Goal: Task Accomplishment & Management: Use online tool/utility

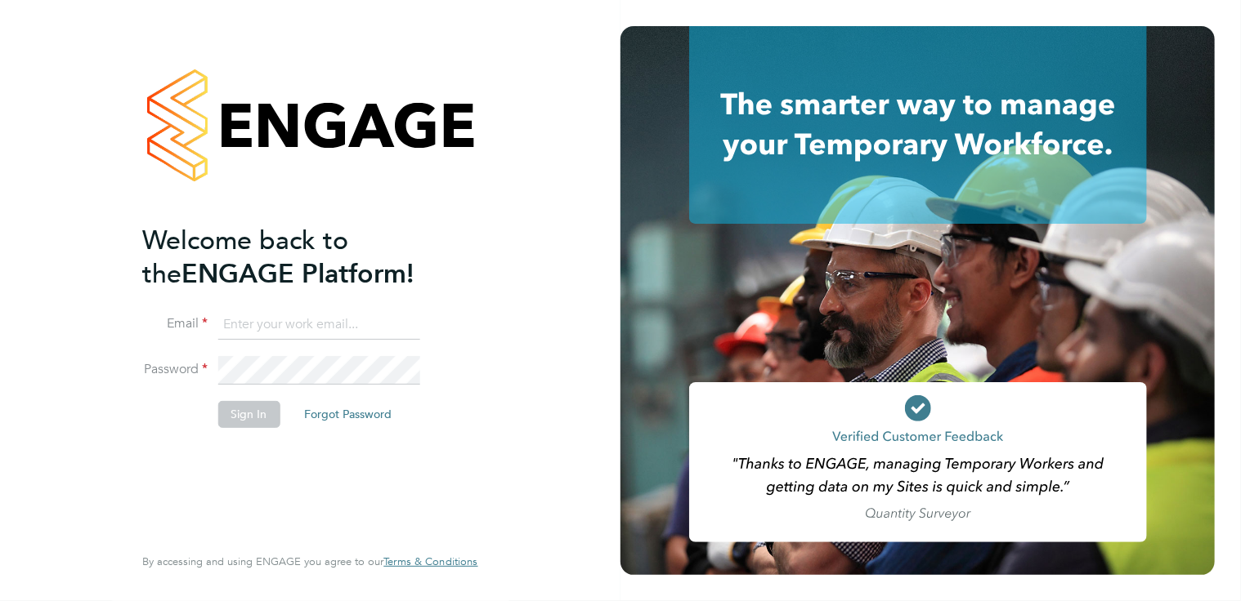
type input "[PERSON_NAME][EMAIL_ADDRESS][DOMAIN_NAME]"
click at [236, 415] on button "Sign In" at bounding box center [248, 414] width 62 height 26
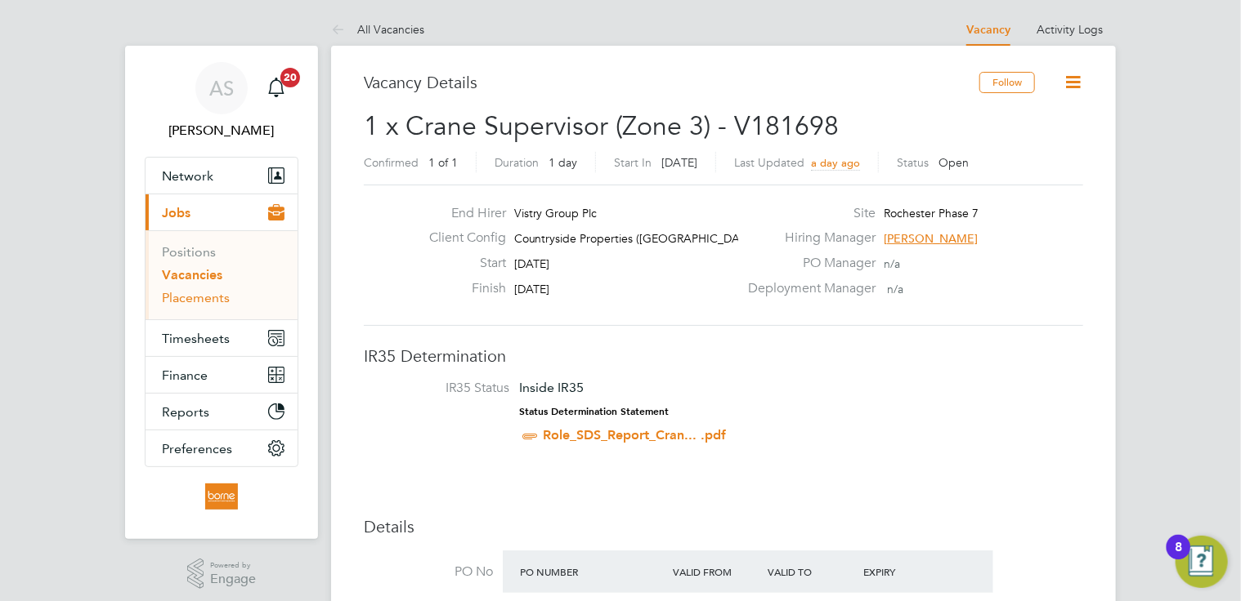
click at [203, 295] on link "Placements" at bounding box center [196, 298] width 68 height 16
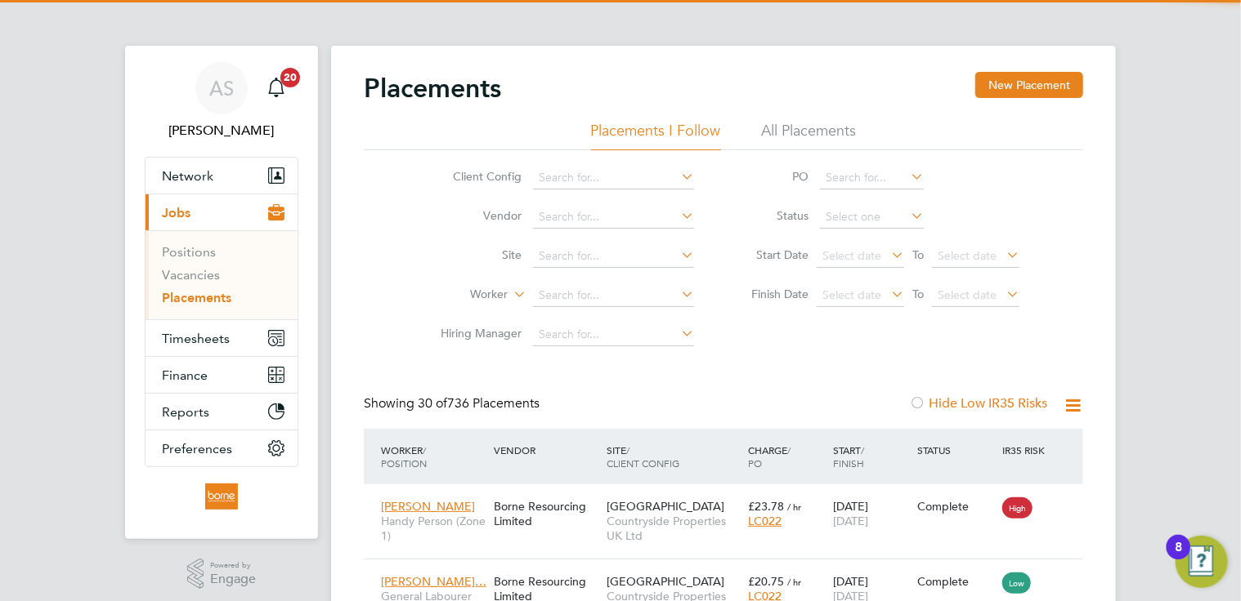
scroll to position [8, 8]
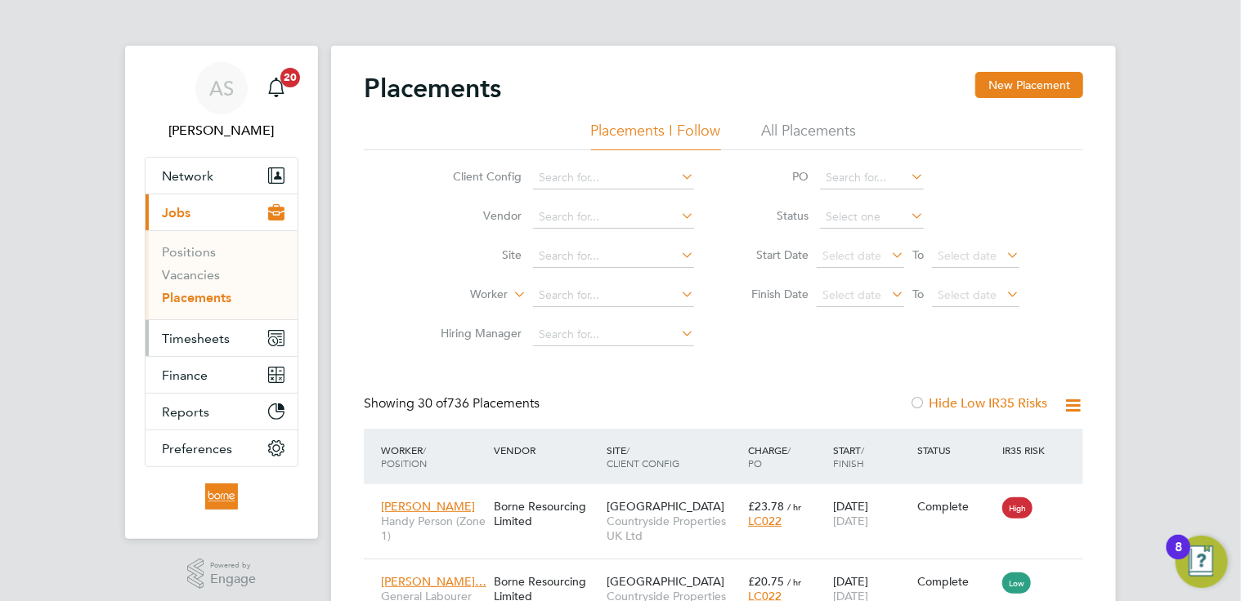
click at [201, 335] on span "Timesheets" at bounding box center [196, 339] width 68 height 16
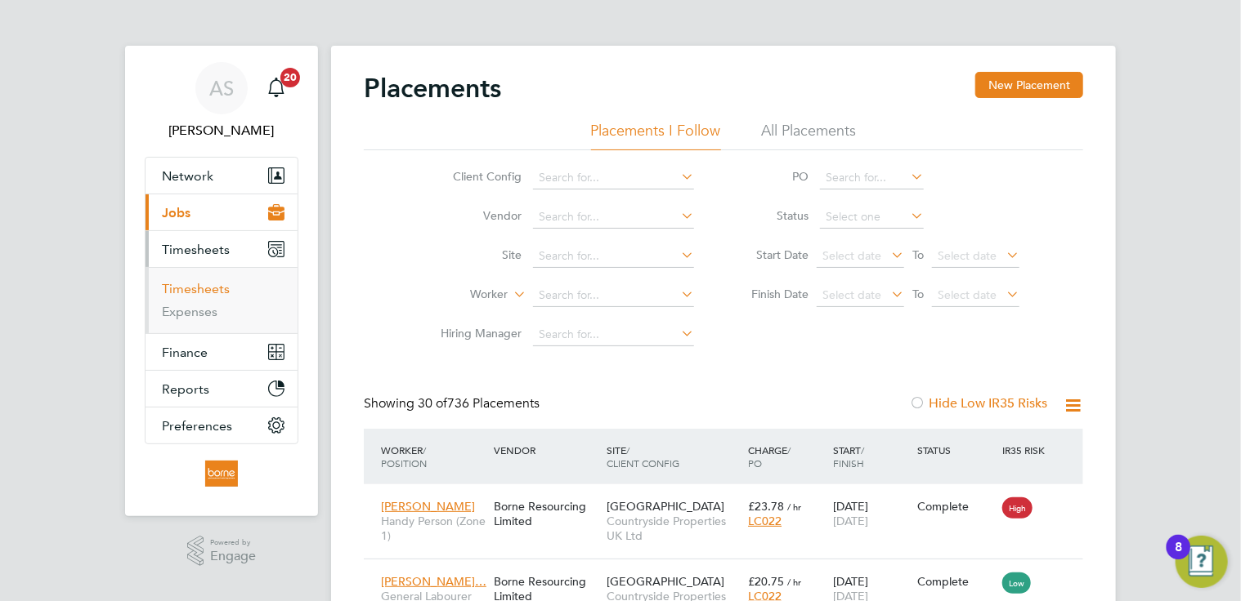
click at [215, 290] on link "Timesheets" at bounding box center [196, 289] width 68 height 16
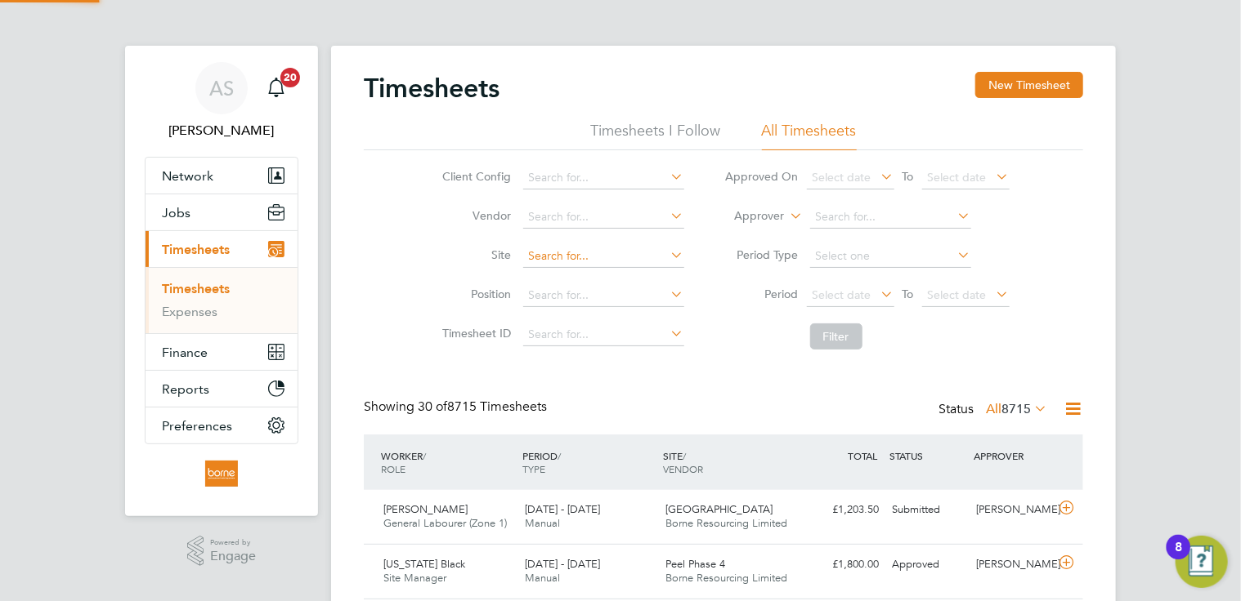
click at [577, 257] on input at bounding box center [603, 256] width 161 height 23
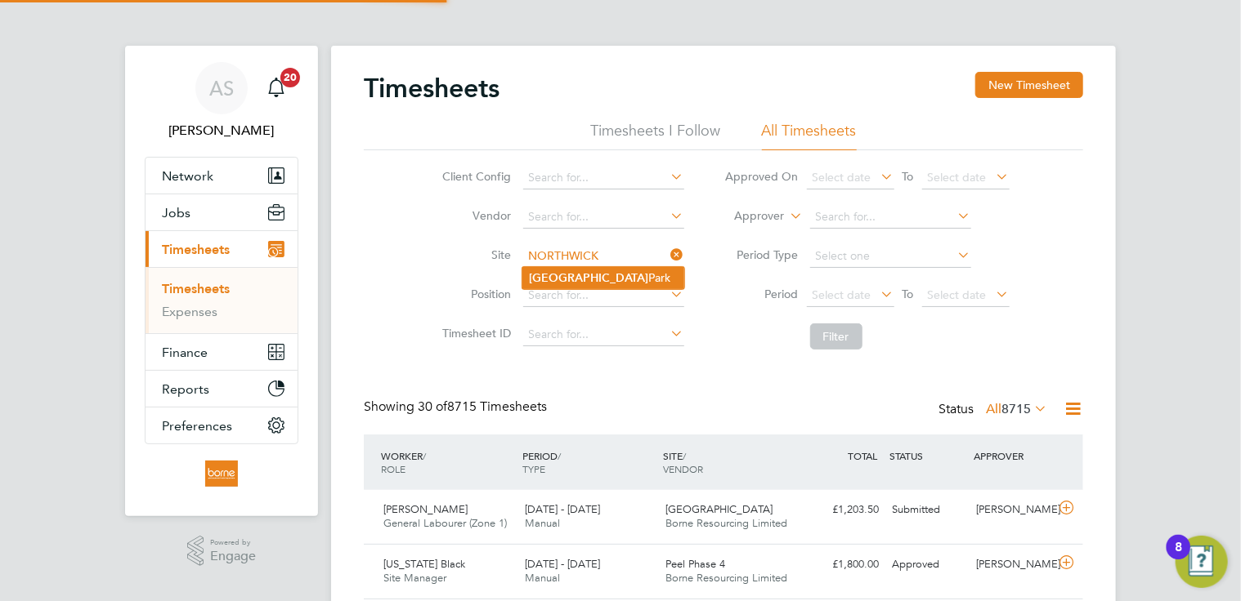
click at [590, 282] on li "Northwick Park" at bounding box center [603, 278] width 162 height 22
type input "Northwick Park"
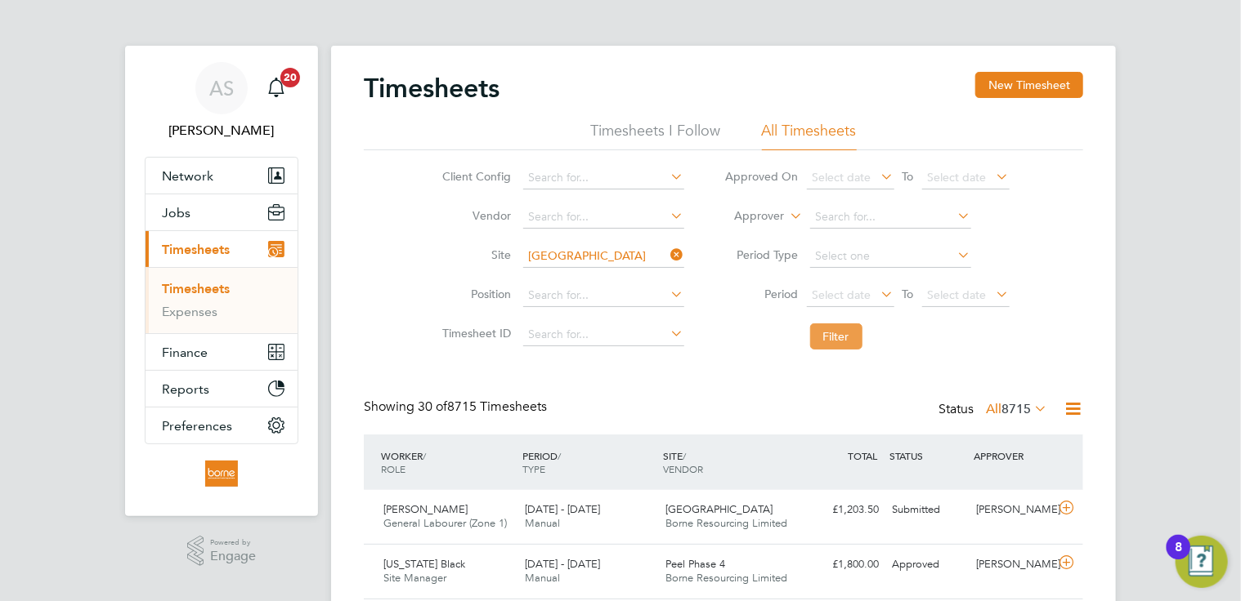
click at [834, 333] on button "Filter" at bounding box center [836, 337] width 52 height 26
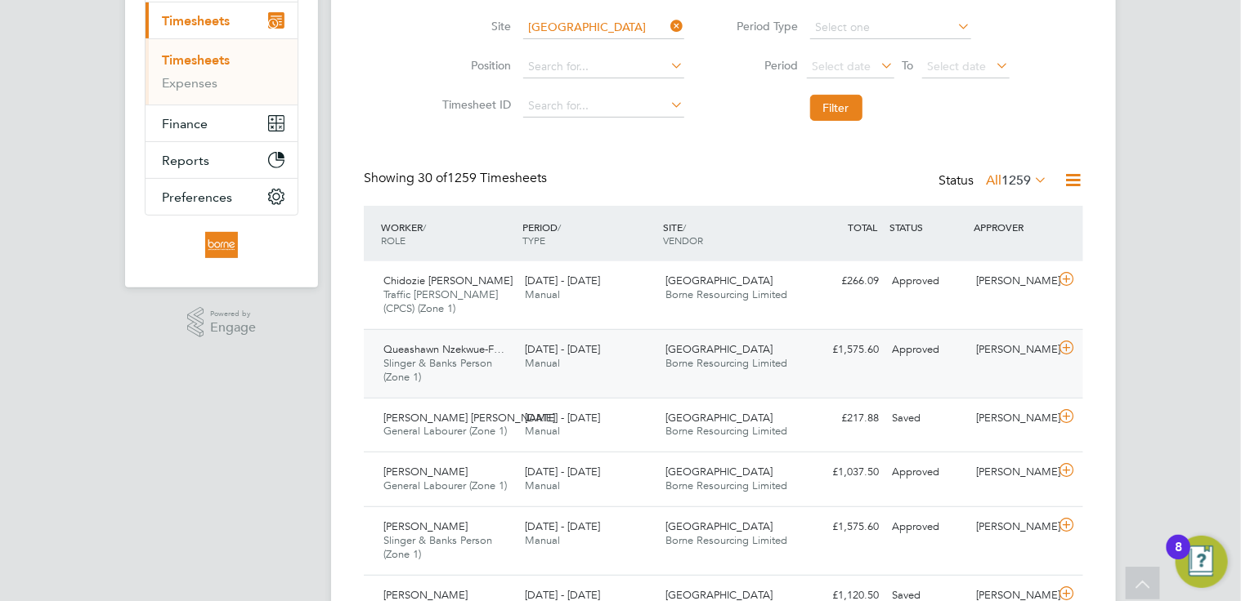
click at [1068, 351] on icon at bounding box center [1066, 348] width 20 height 13
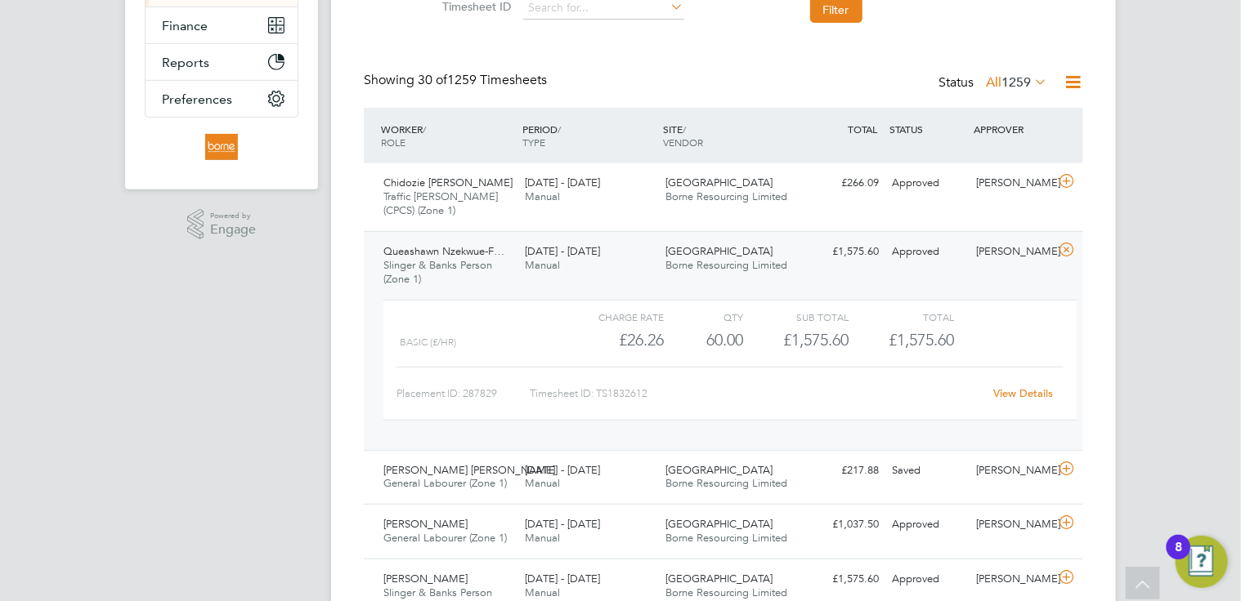
scroll to position [360, 0]
